Goal: Navigation & Orientation: Find specific page/section

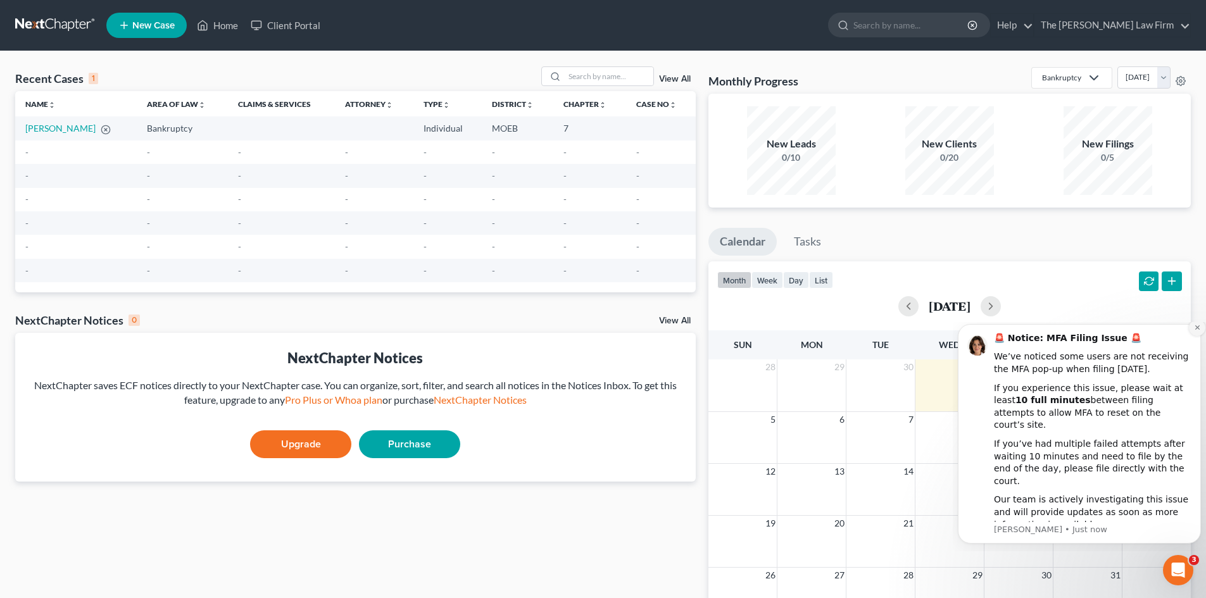
click at [1198, 331] on icon "Dismiss notification" at bounding box center [1197, 327] width 7 height 7
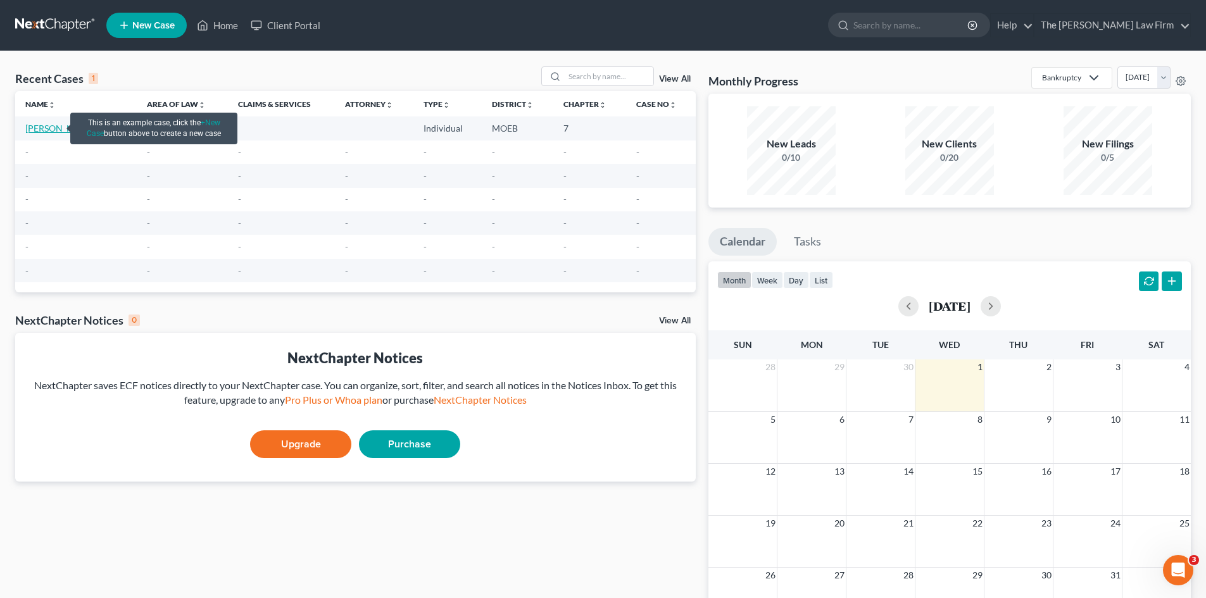
click at [50, 132] on link "[PERSON_NAME]" at bounding box center [60, 128] width 70 height 11
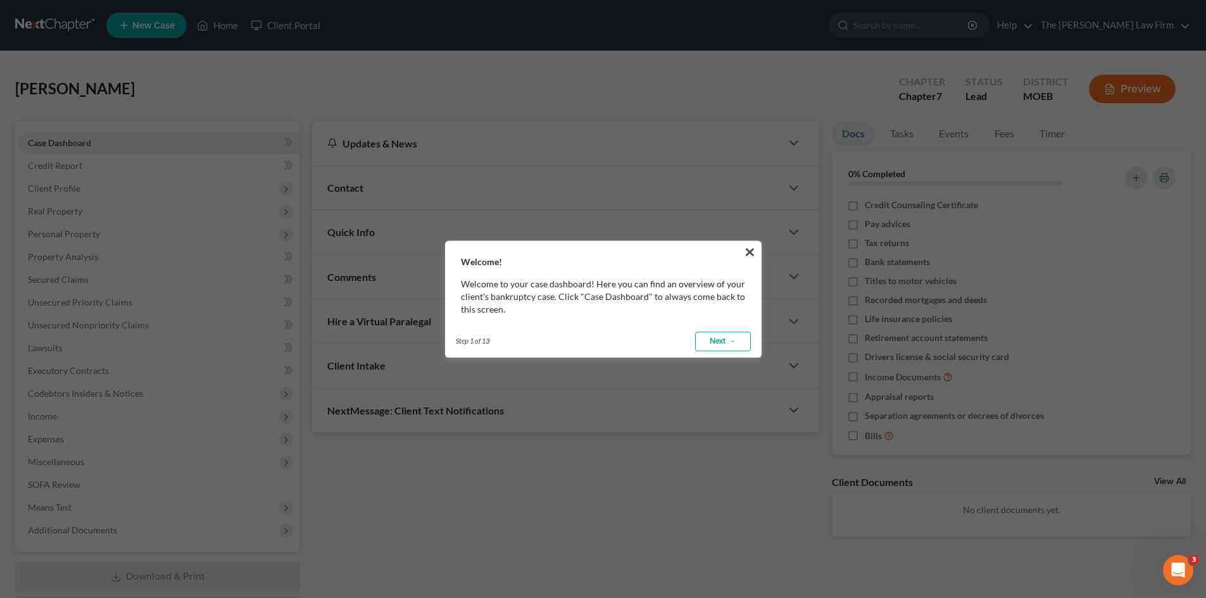
click at [716, 337] on link "Next →" at bounding box center [723, 342] width 56 height 20
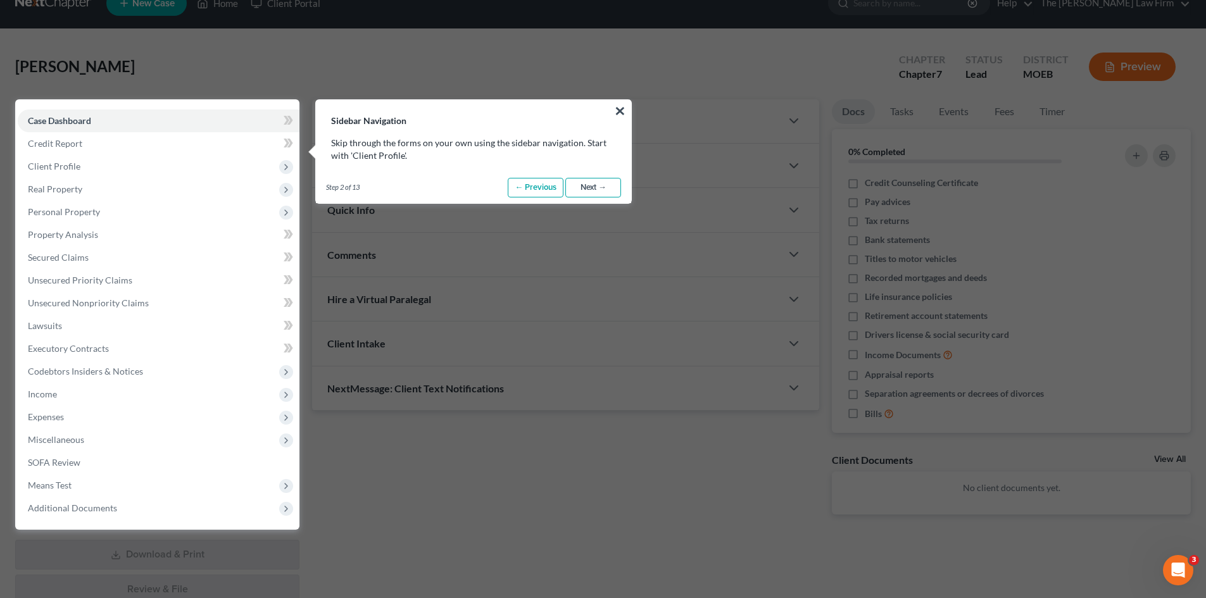
scroll to position [58, 0]
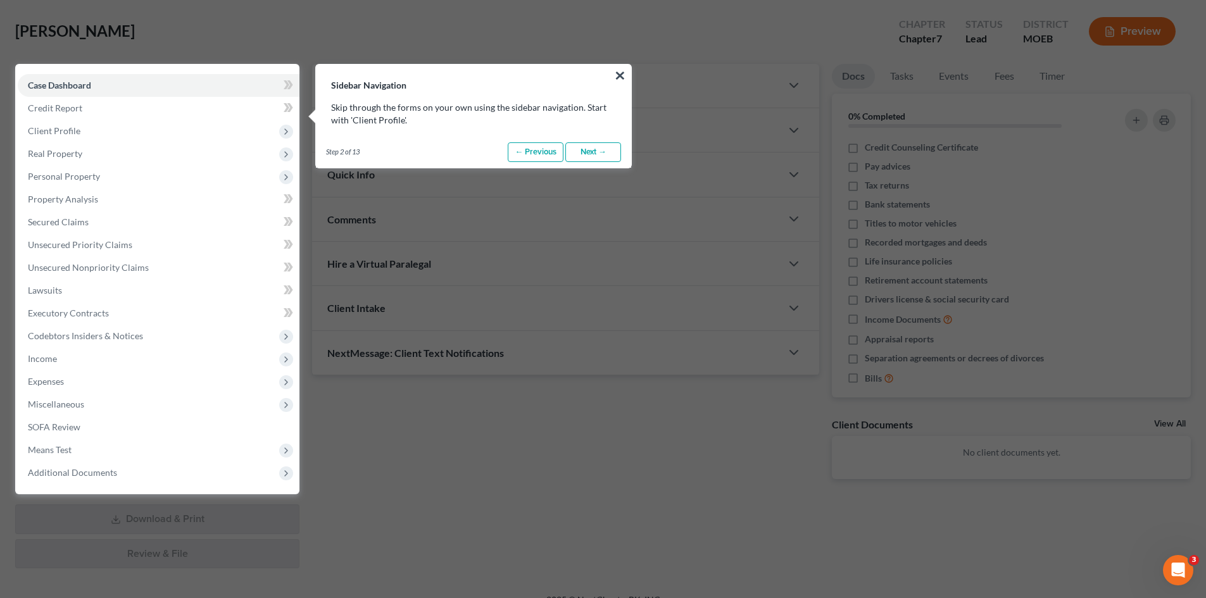
click at [583, 146] on link "Next →" at bounding box center [593, 152] width 56 height 20
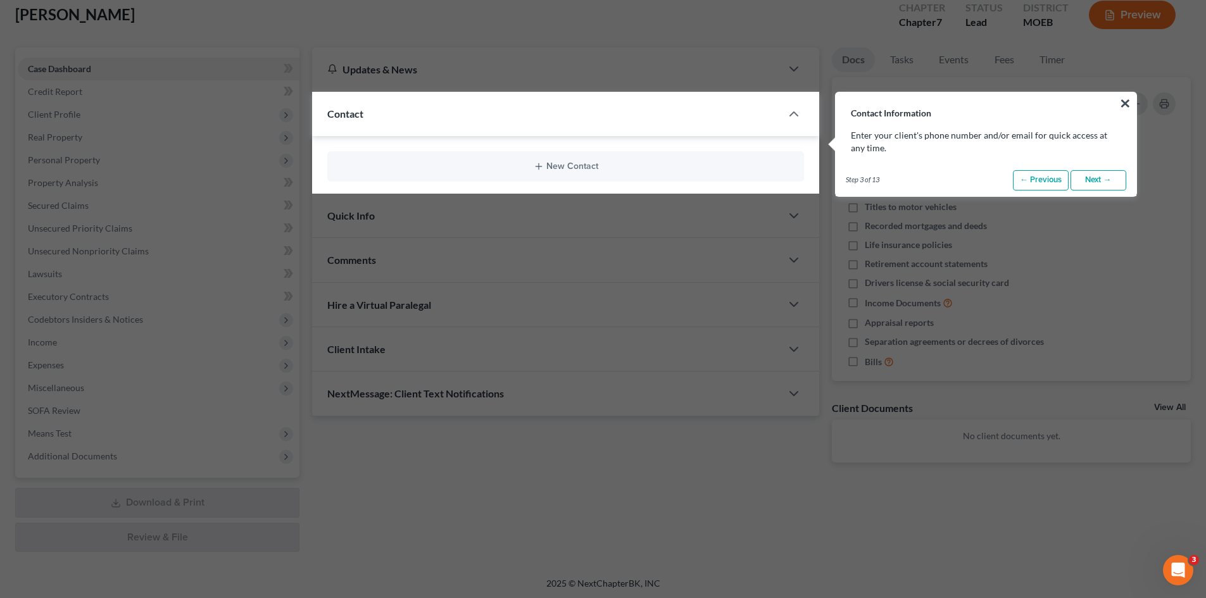
scroll to position [103, 0]
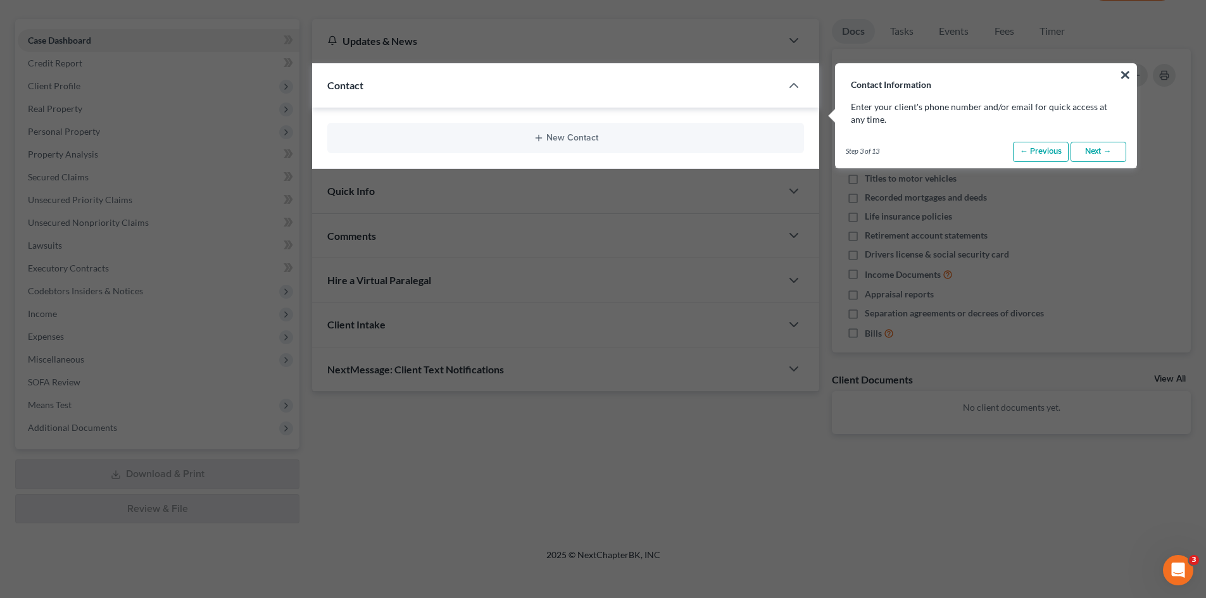
click at [1098, 147] on link "Next →" at bounding box center [1098, 152] width 56 height 20
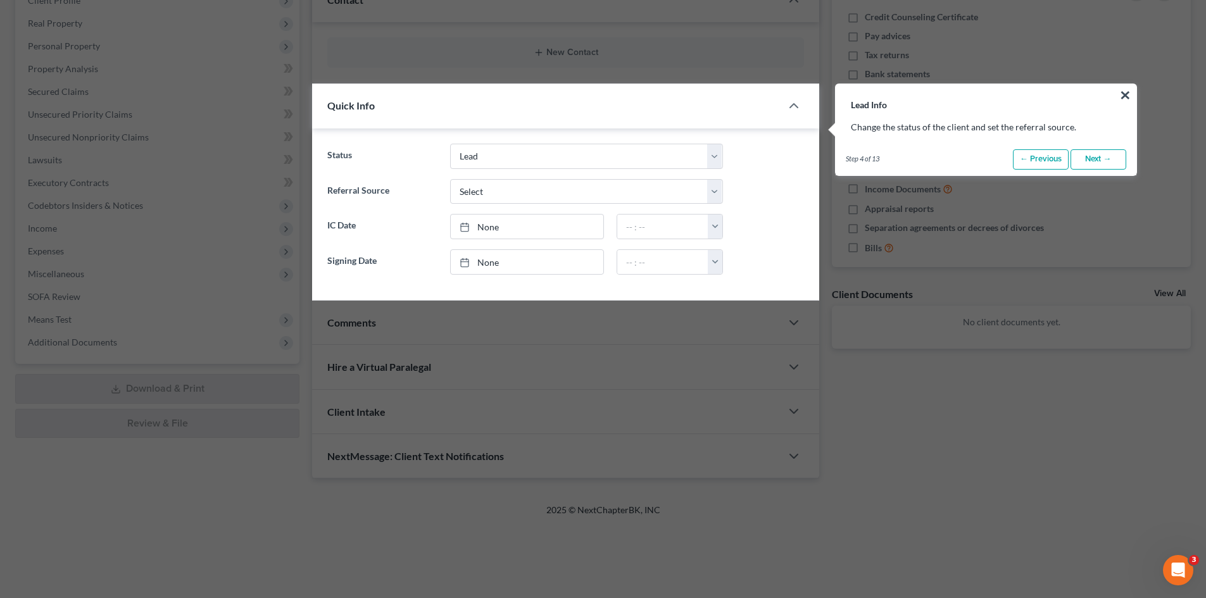
scroll to position [208, 0]
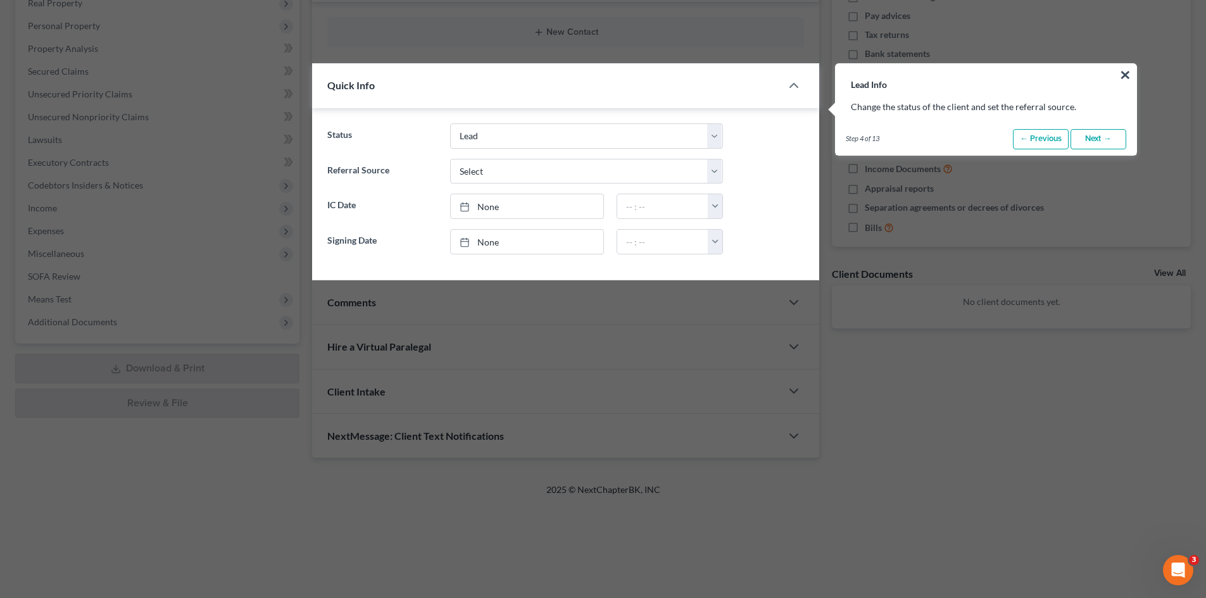
click at [1098, 147] on link "Next →" at bounding box center [1098, 139] width 56 height 20
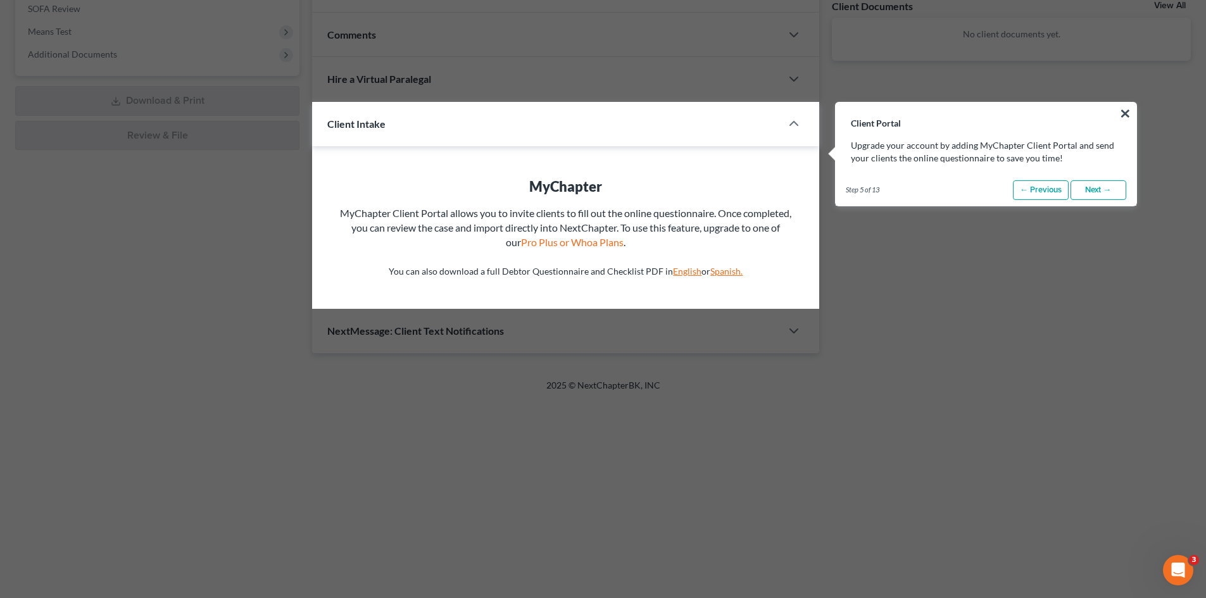
scroll to position [514, 0]
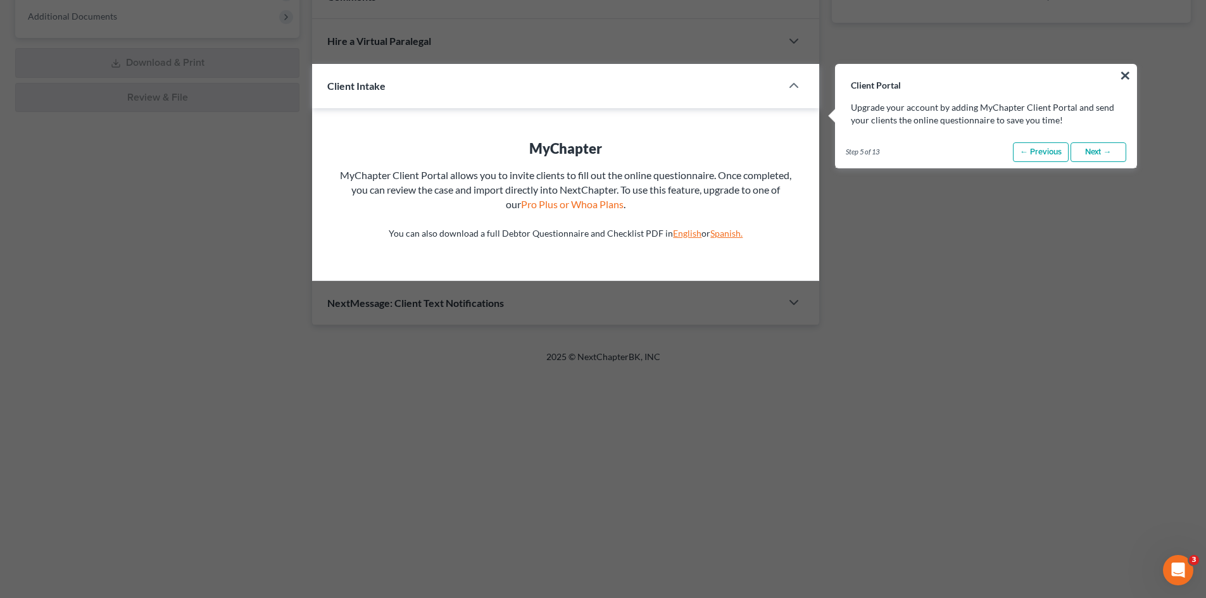
click at [681, 236] on link "English" at bounding box center [687, 233] width 28 height 11
click at [1087, 151] on link "Next →" at bounding box center [1098, 152] width 56 height 20
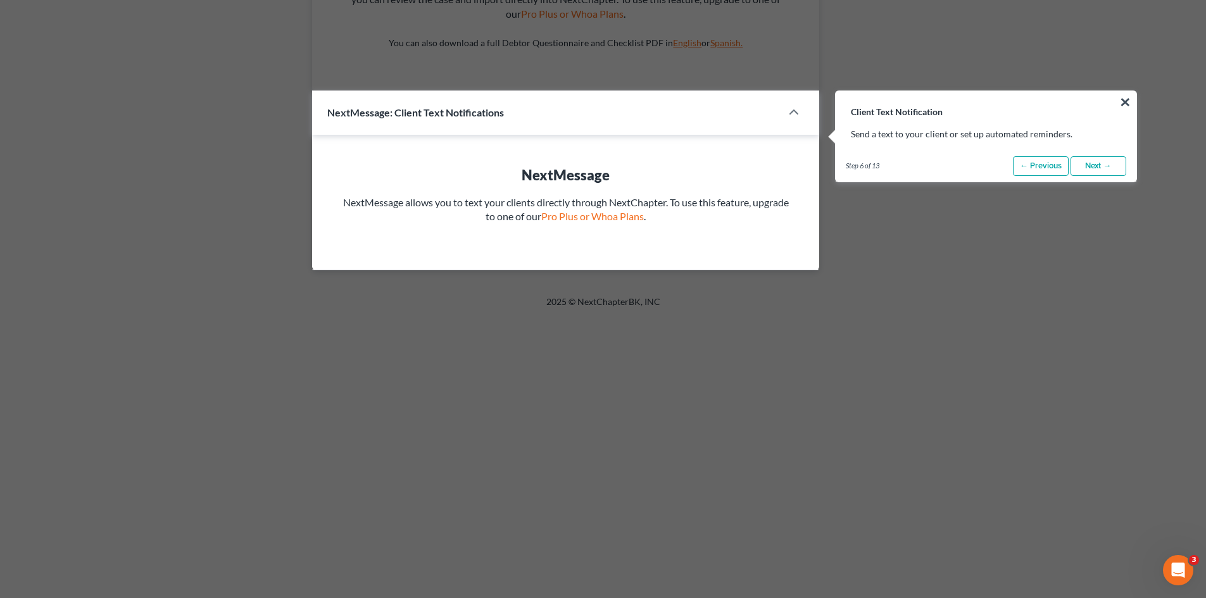
scroll to position [731, 0]
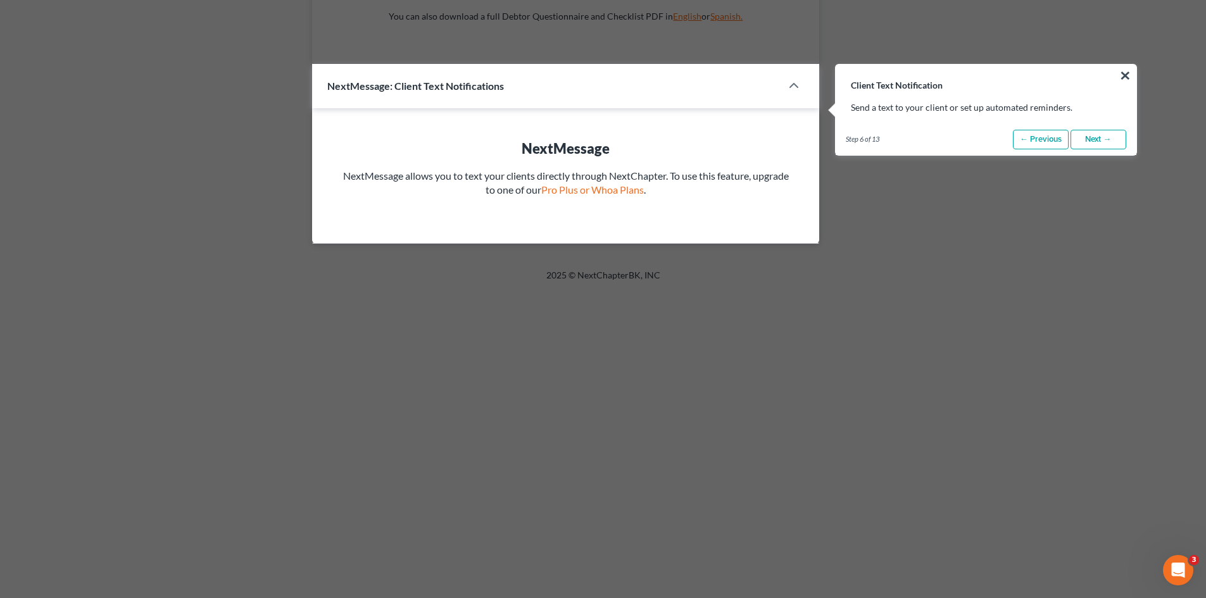
click at [1094, 144] on link "Next →" at bounding box center [1098, 140] width 56 height 20
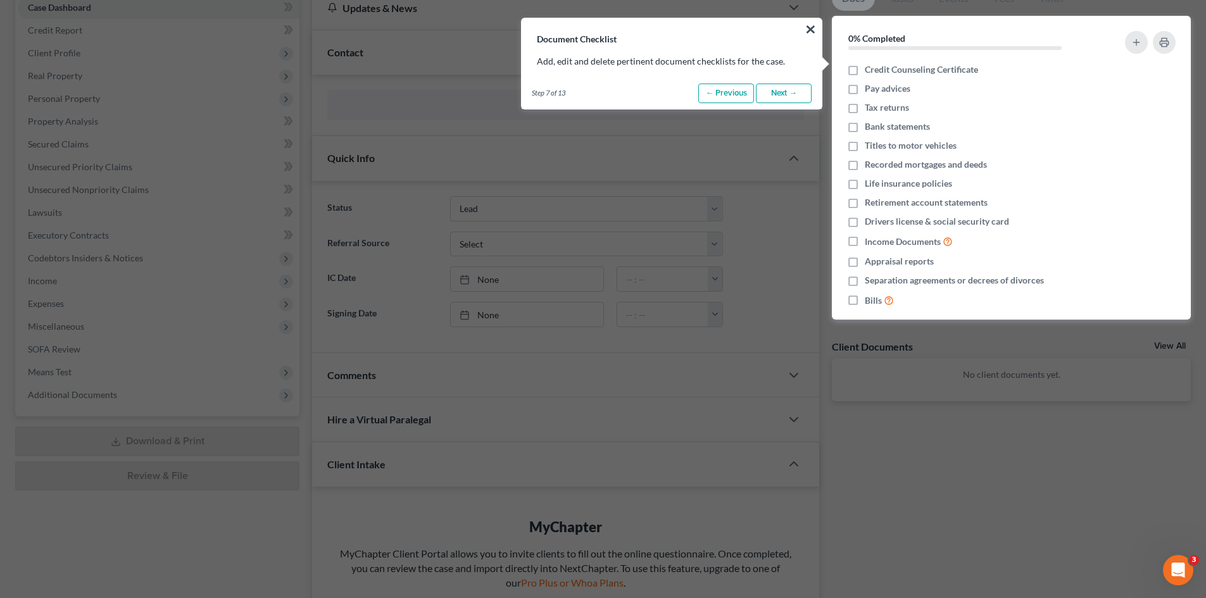
scroll to position [89, 0]
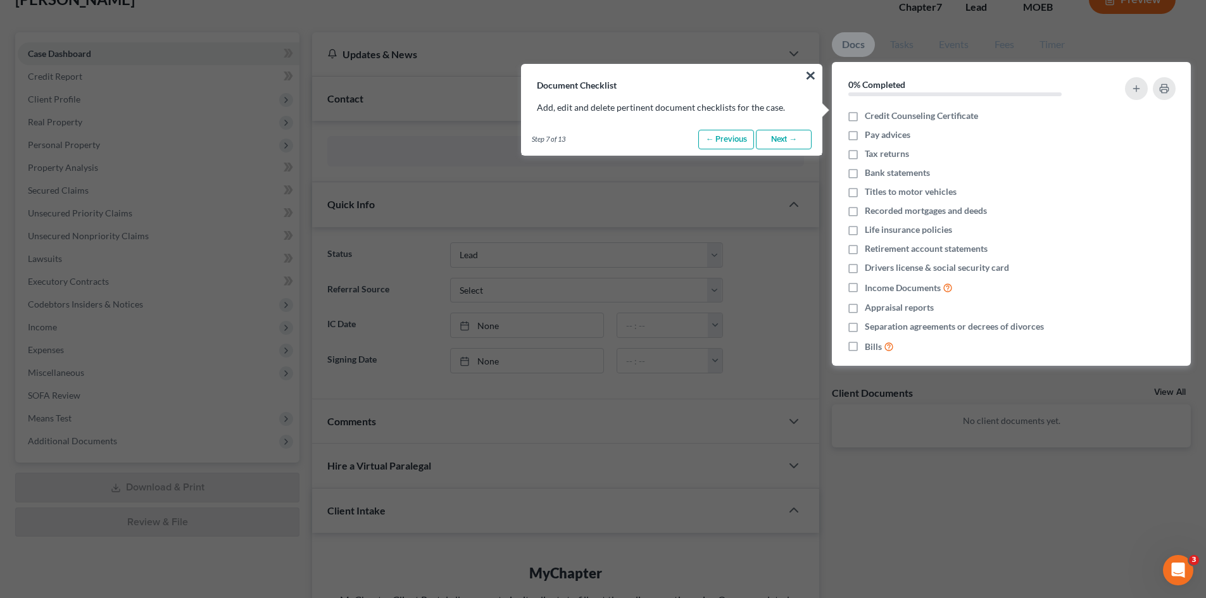
click at [790, 137] on link "Next →" at bounding box center [784, 140] width 56 height 20
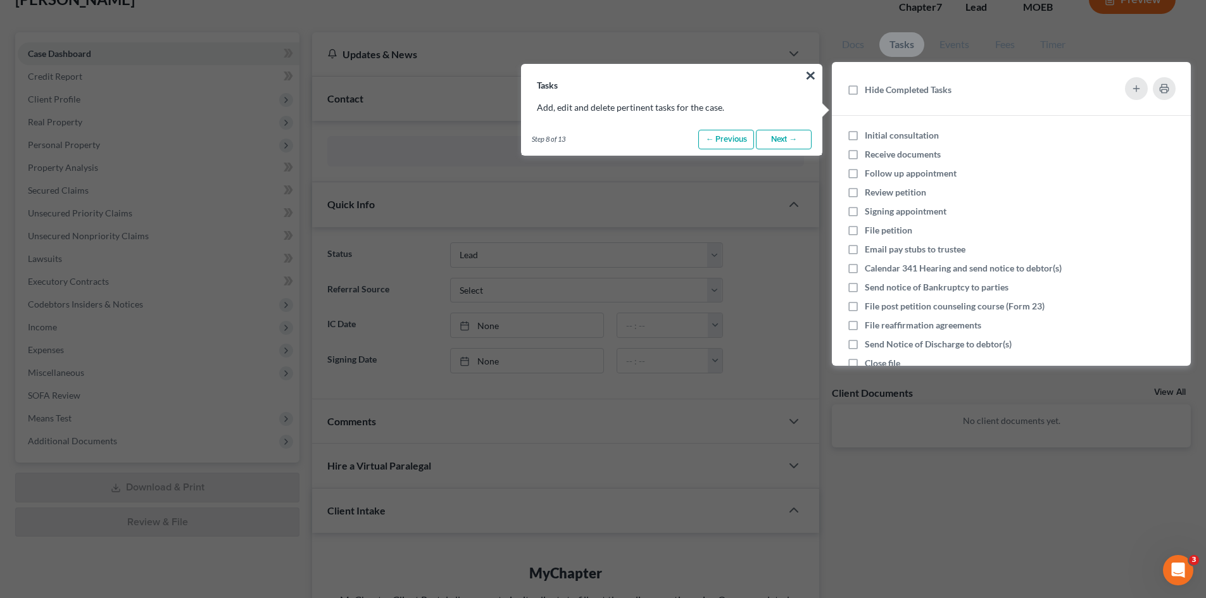
click at [790, 137] on link "Next →" at bounding box center [784, 140] width 56 height 20
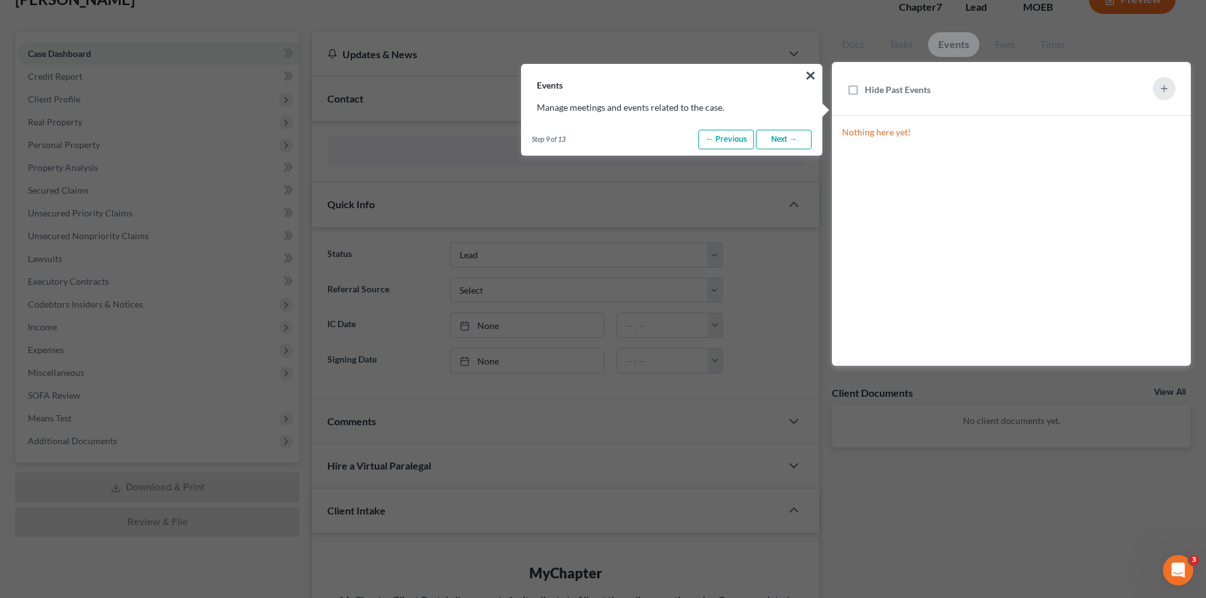
click at [790, 137] on link "Next →" at bounding box center [784, 140] width 56 height 20
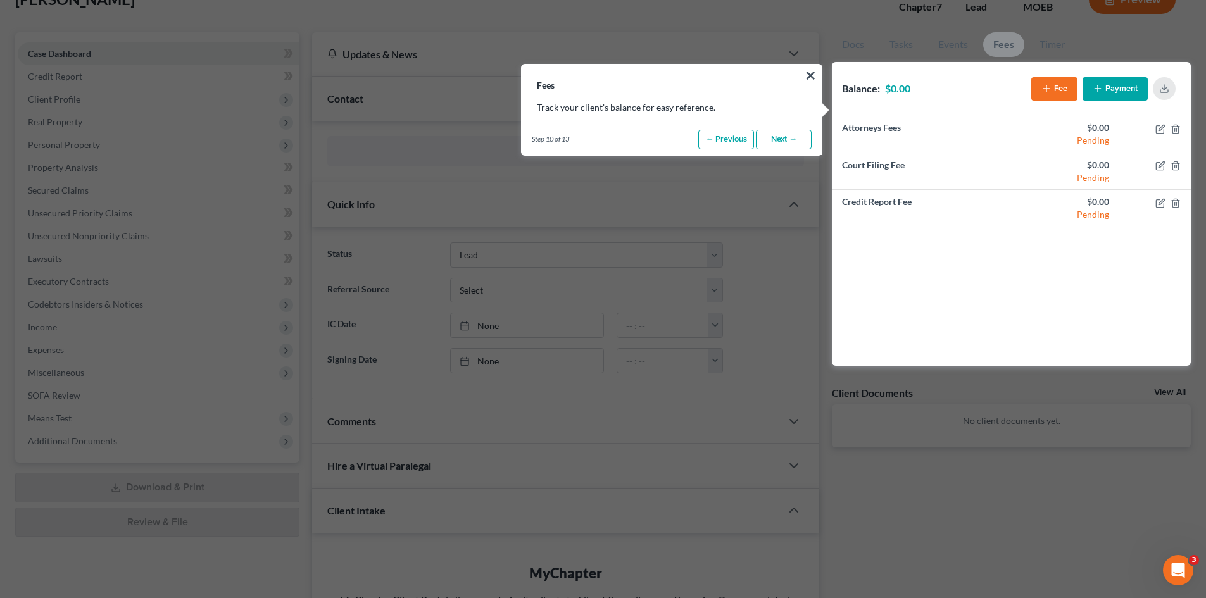
click at [790, 137] on link "Next →" at bounding box center [784, 140] width 56 height 20
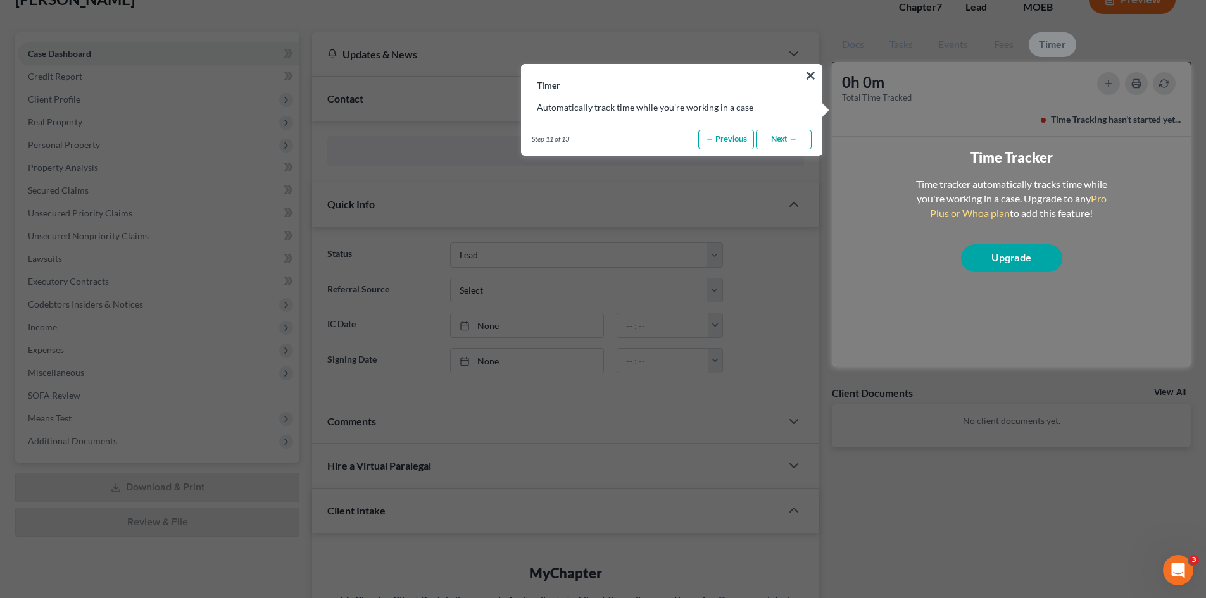
click at [790, 137] on link "Next →" at bounding box center [784, 140] width 56 height 20
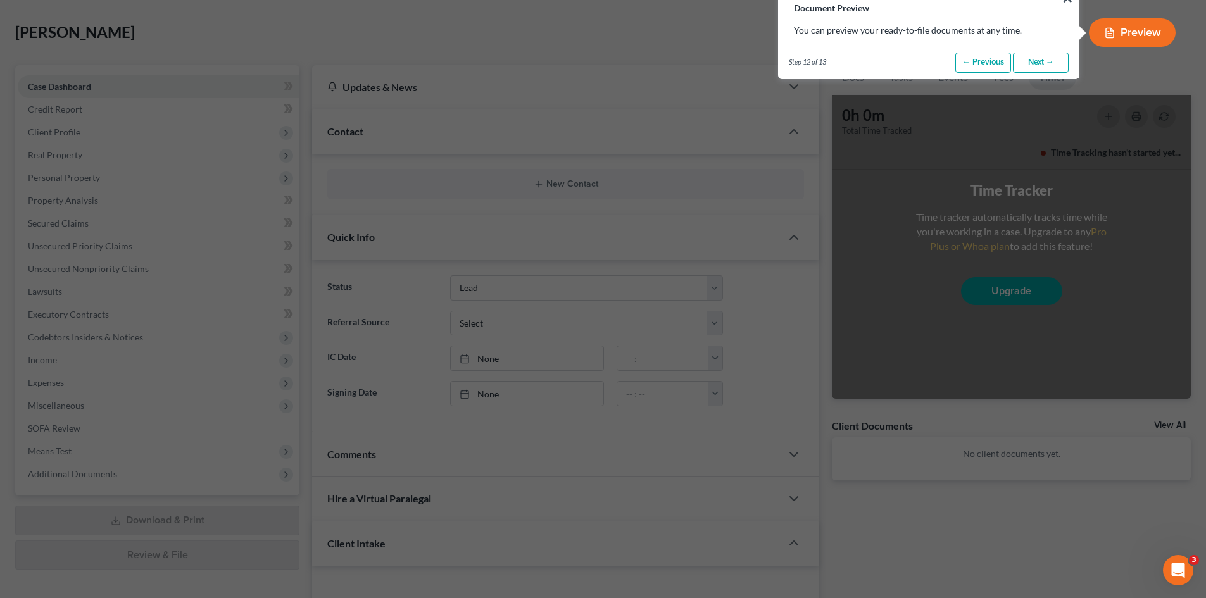
scroll to position [0, 0]
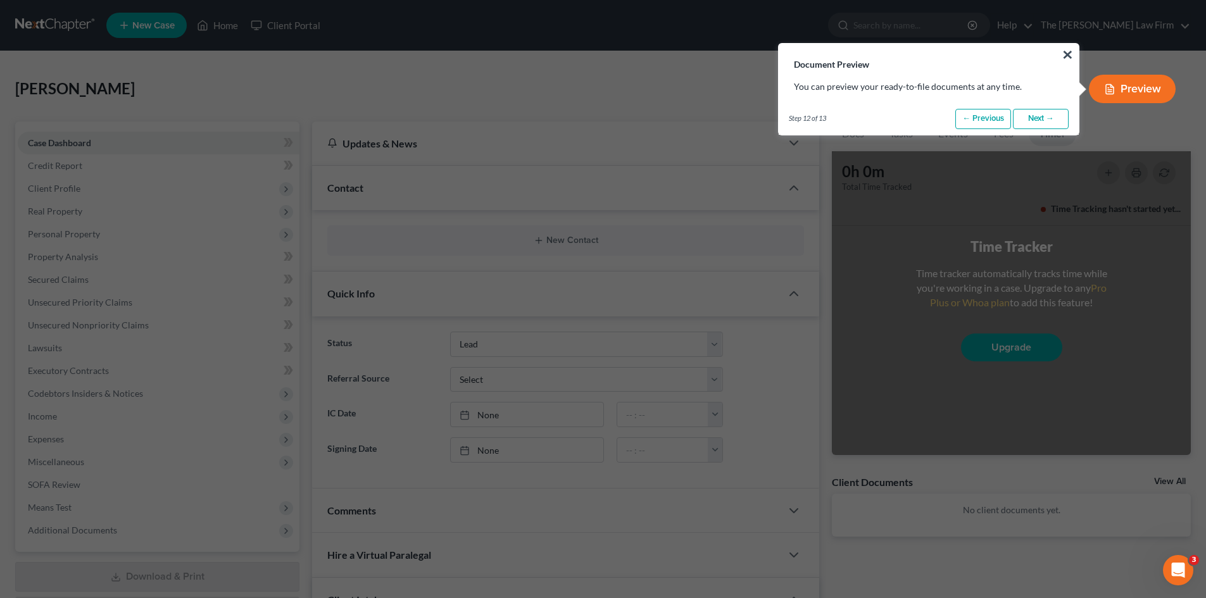
click at [1036, 120] on link "Next →" at bounding box center [1041, 119] width 56 height 20
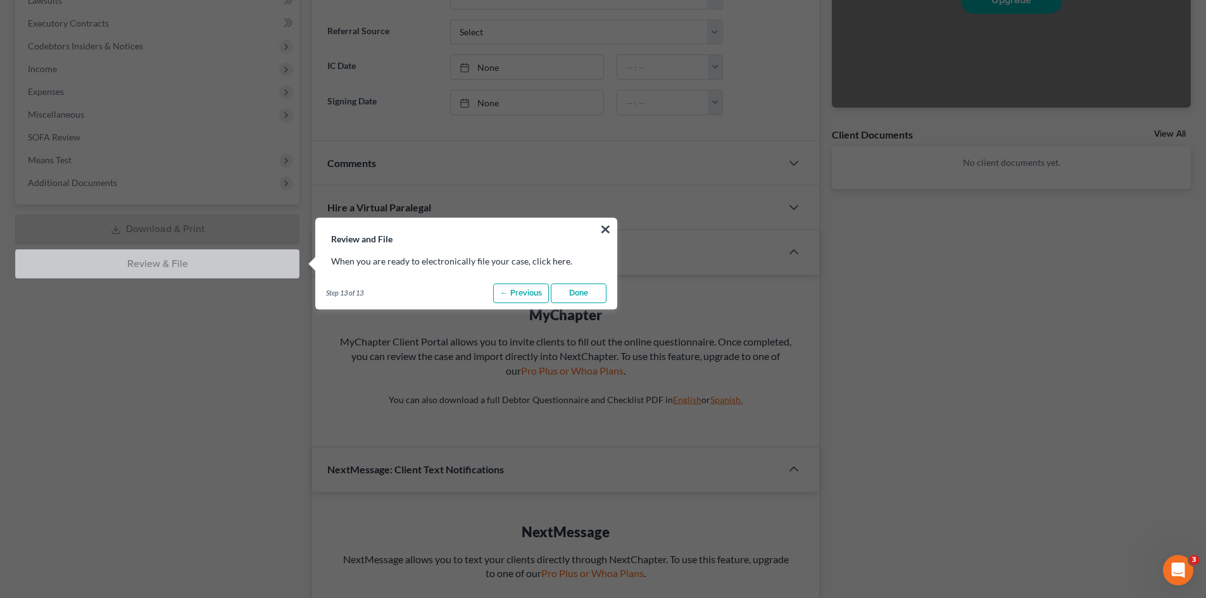
scroll to position [501, 0]
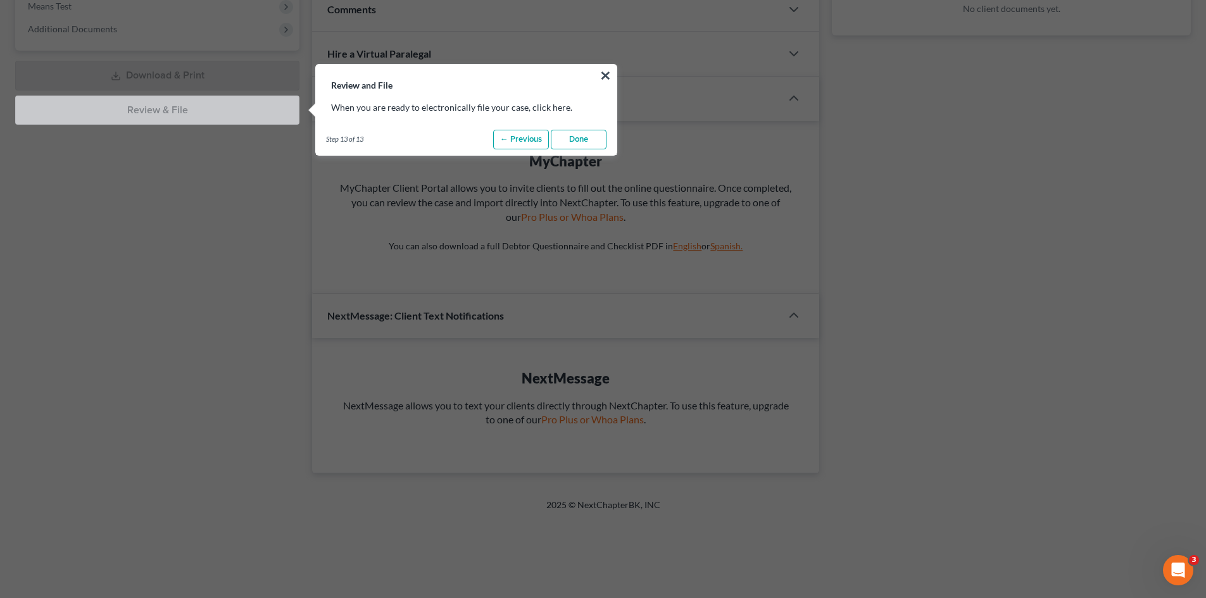
click at [587, 141] on link "Done" at bounding box center [579, 140] width 56 height 20
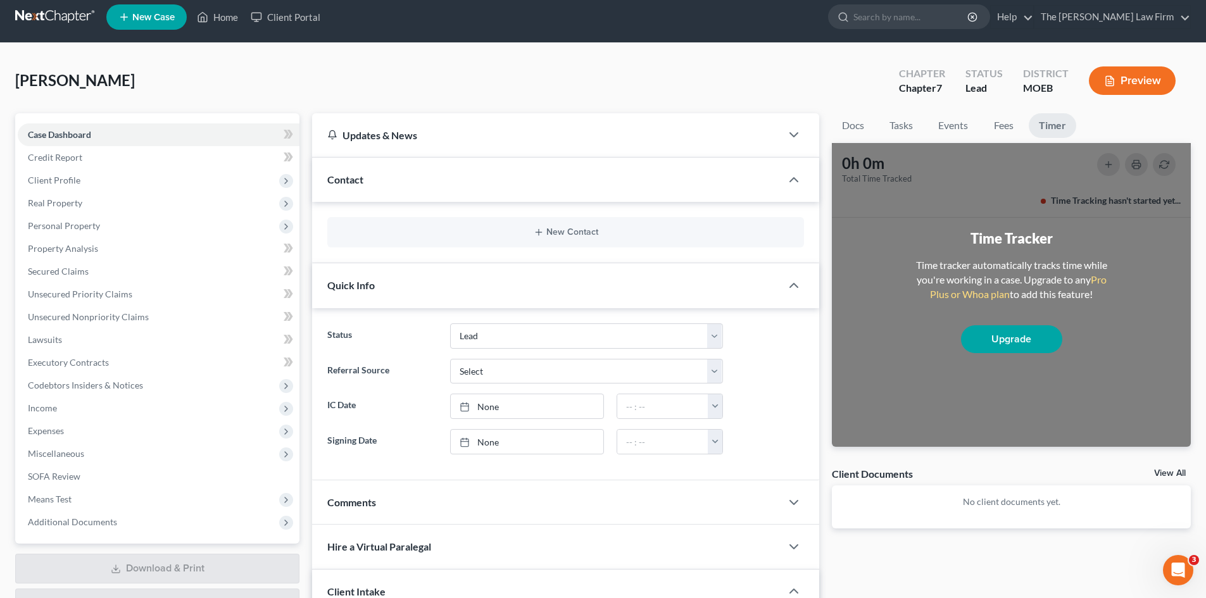
scroll to position [0, 0]
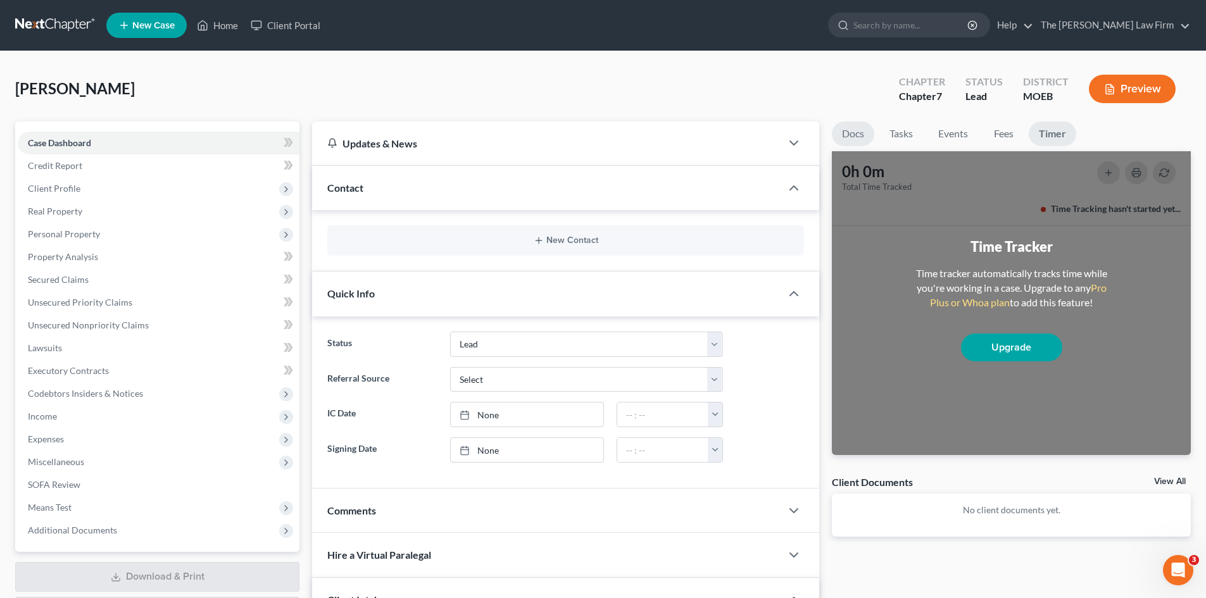
click at [847, 128] on link "Docs" at bounding box center [853, 134] width 42 height 25
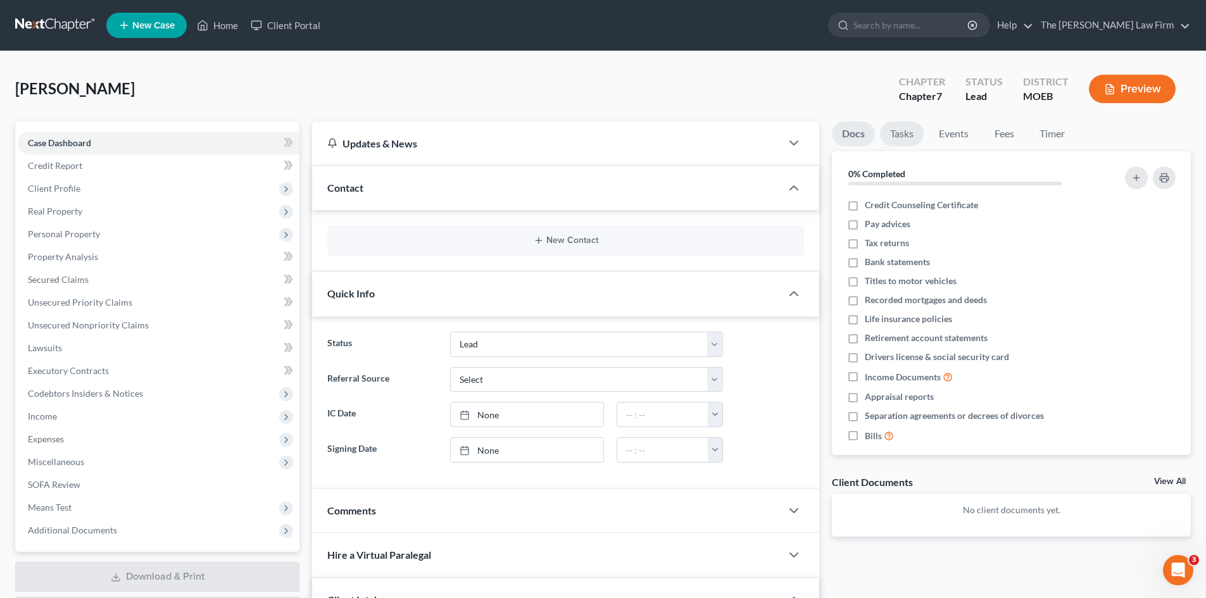
click at [899, 138] on link "Tasks" at bounding box center [902, 134] width 44 height 25
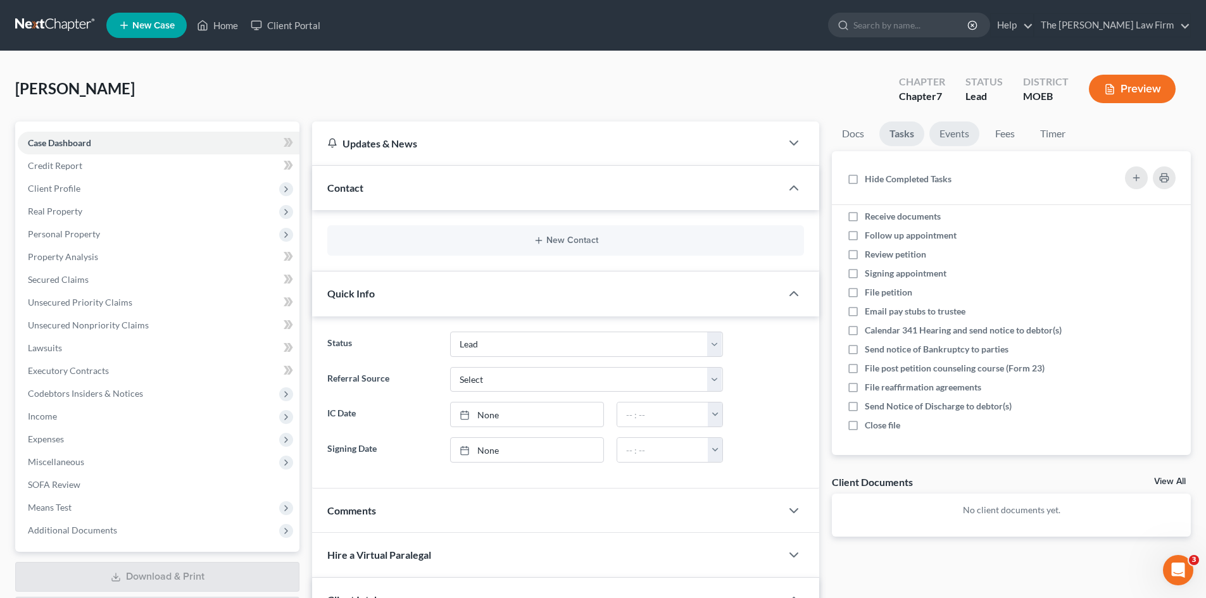
click at [963, 135] on link "Events" at bounding box center [954, 134] width 50 height 25
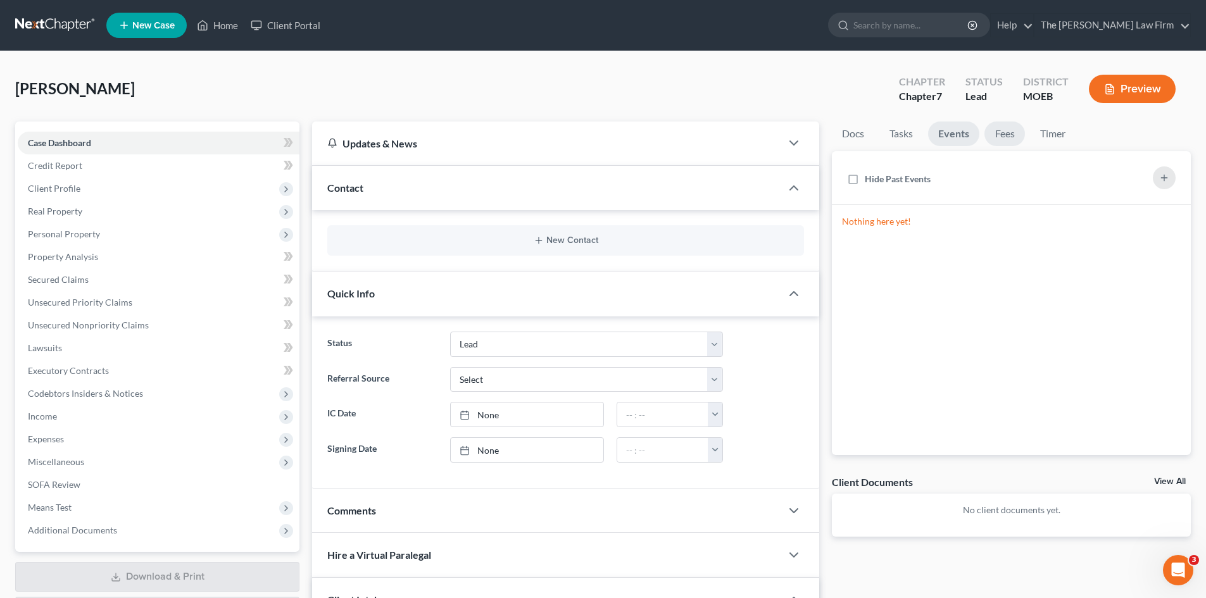
click at [1003, 129] on link "Fees" at bounding box center [1004, 134] width 41 height 25
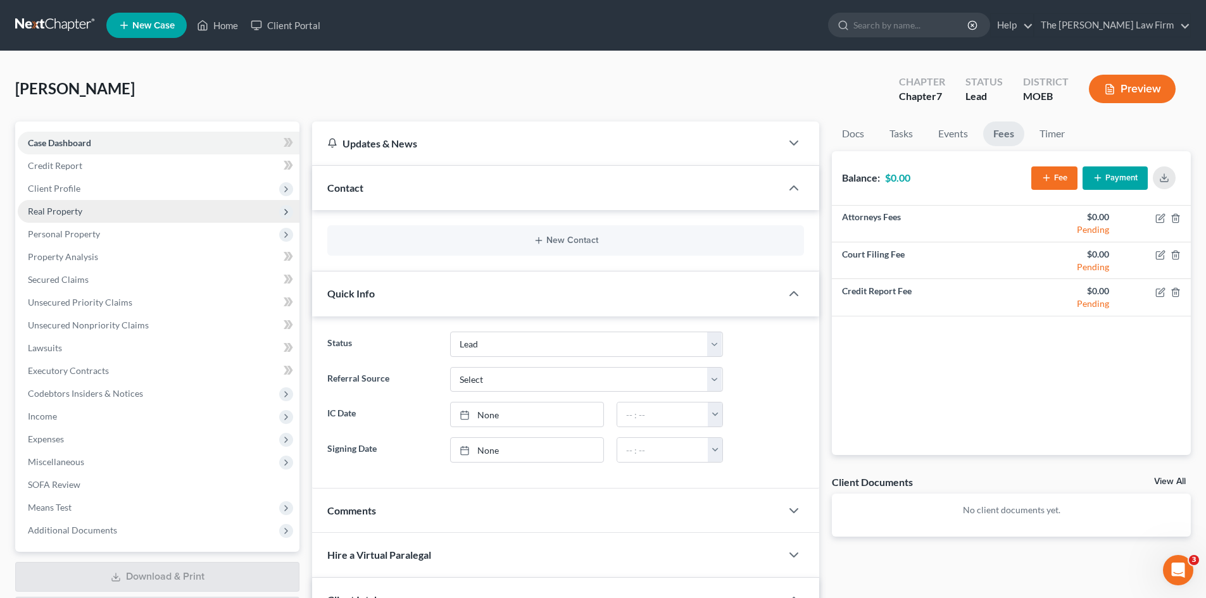
click at [63, 213] on span "Real Property" at bounding box center [55, 211] width 54 height 11
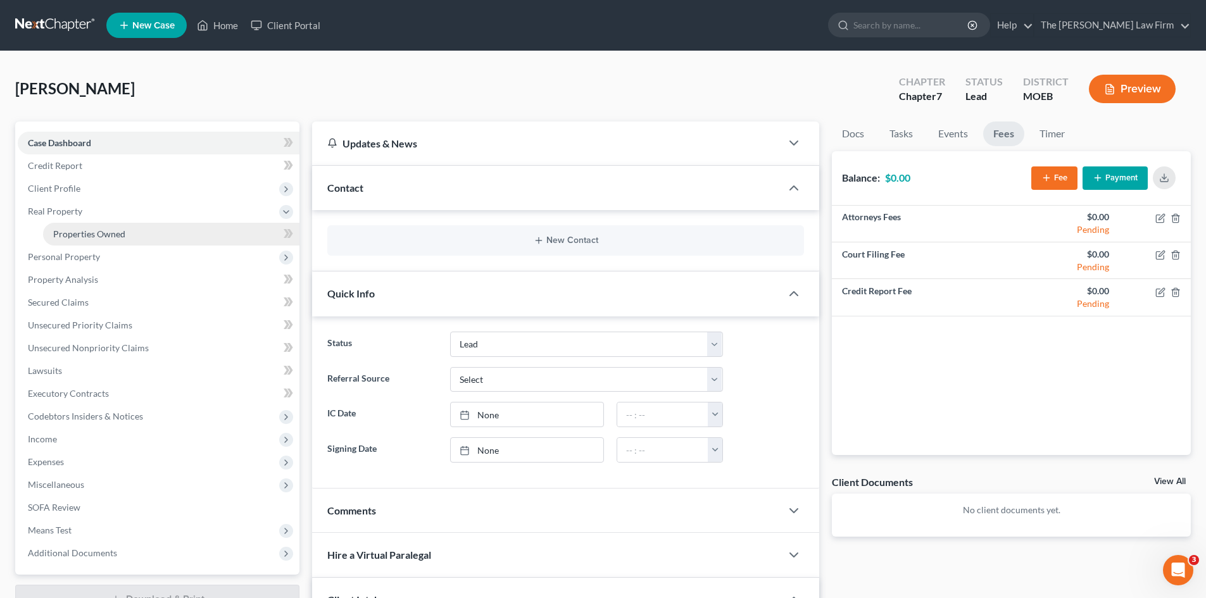
click at [75, 231] on span "Properties Owned" at bounding box center [89, 234] width 72 height 11
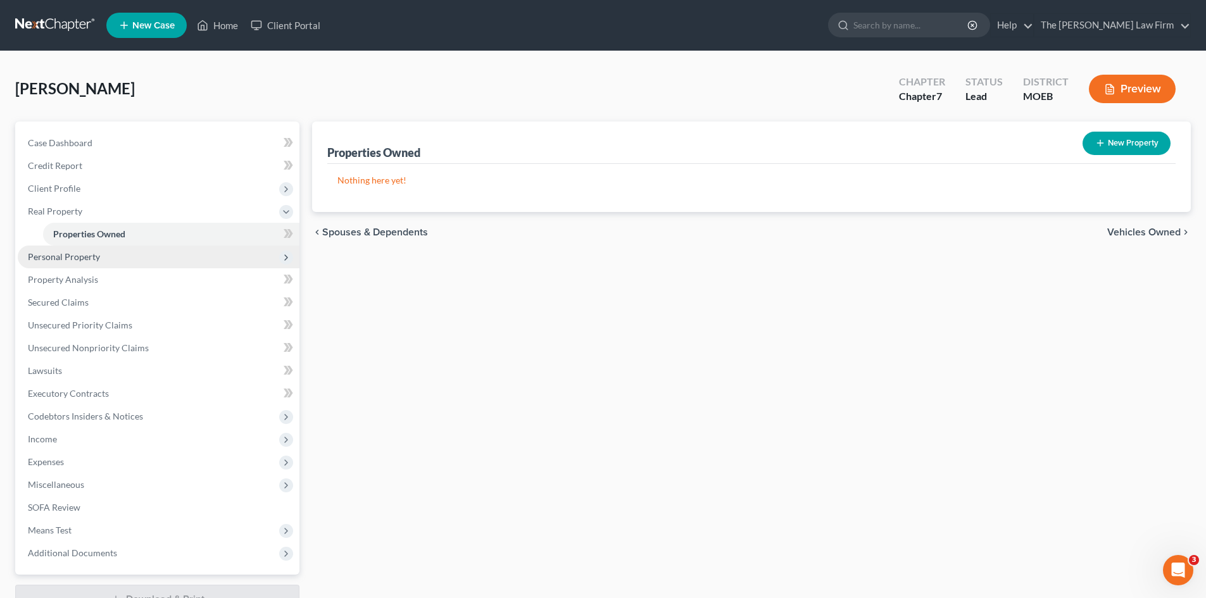
click at [78, 253] on span "Personal Property" at bounding box center [64, 256] width 72 height 11
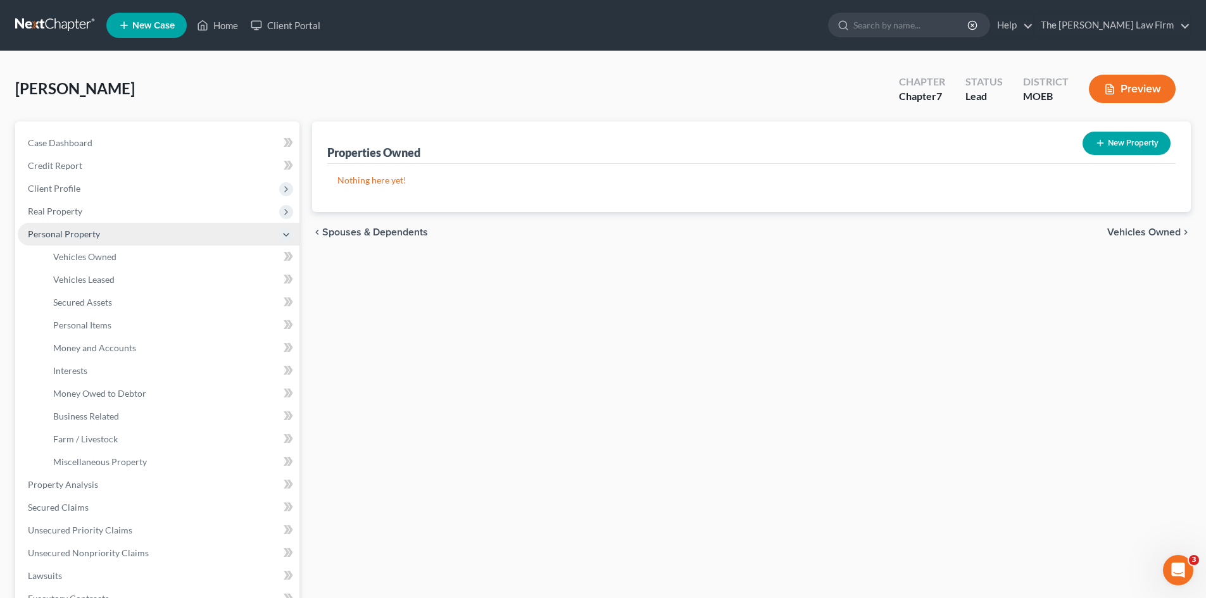
click at [101, 238] on span "Personal Property" at bounding box center [159, 234] width 282 height 23
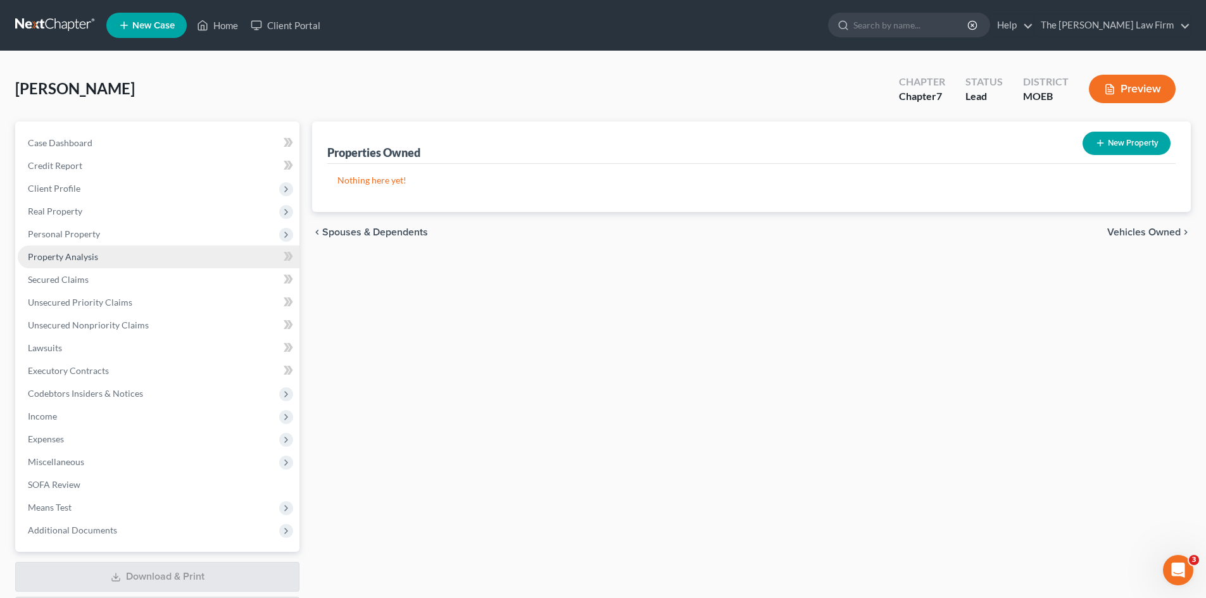
click at [103, 261] on link "Property Analysis" at bounding box center [159, 257] width 282 height 23
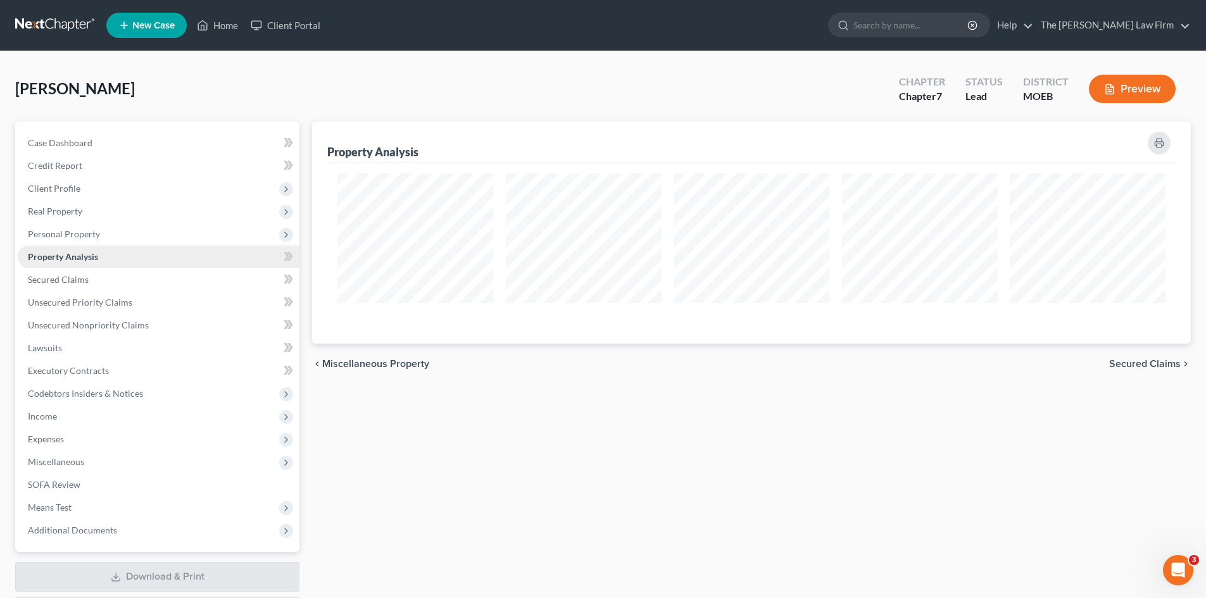
scroll to position [222, 879]
click at [230, 27] on link "Home" at bounding box center [218, 25] width 54 height 23
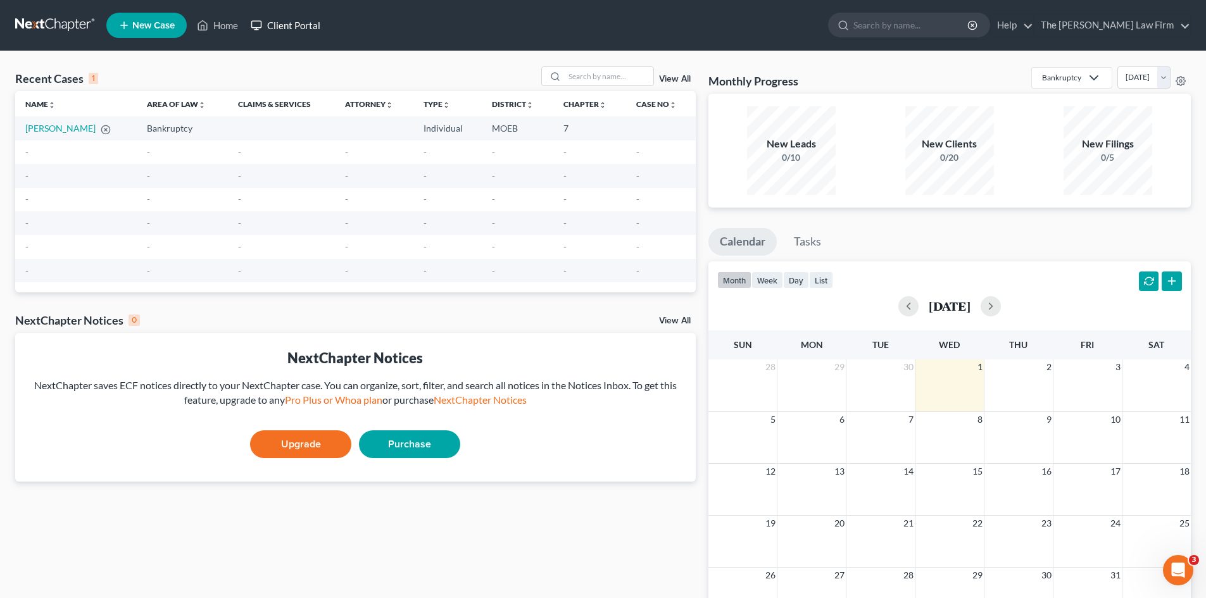
click at [299, 32] on link "Client Portal" at bounding box center [285, 25] width 82 height 23
